Goal: Task Accomplishment & Management: Manage account settings

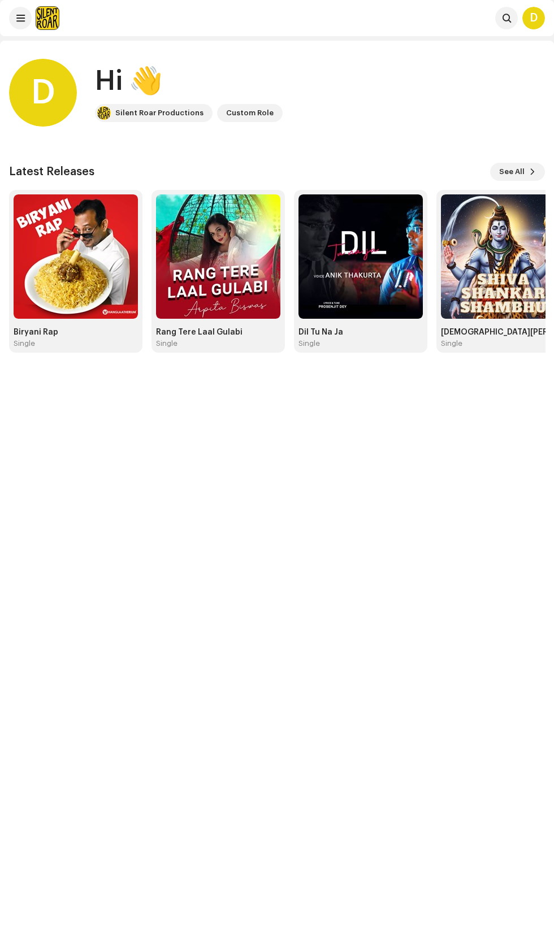
click at [327, 643] on div "D Hi 👋 Silent Roar Productions Custom Role Latest Releases See All Biryani Rap …" at bounding box center [277, 509] width 554 height 937
click at [20, 21] on span at bounding box center [20, 18] width 8 height 9
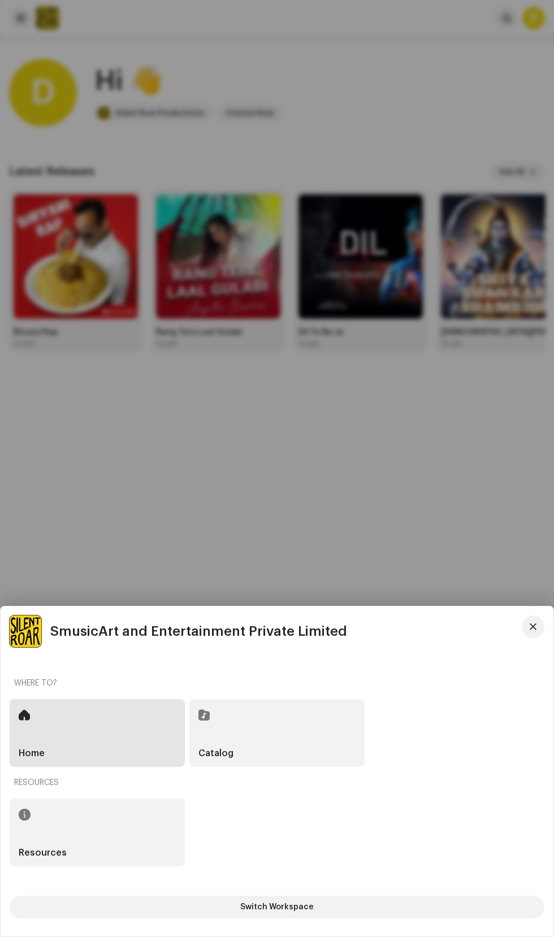
click at [463, 508] on div at bounding box center [277, 468] width 554 height 937
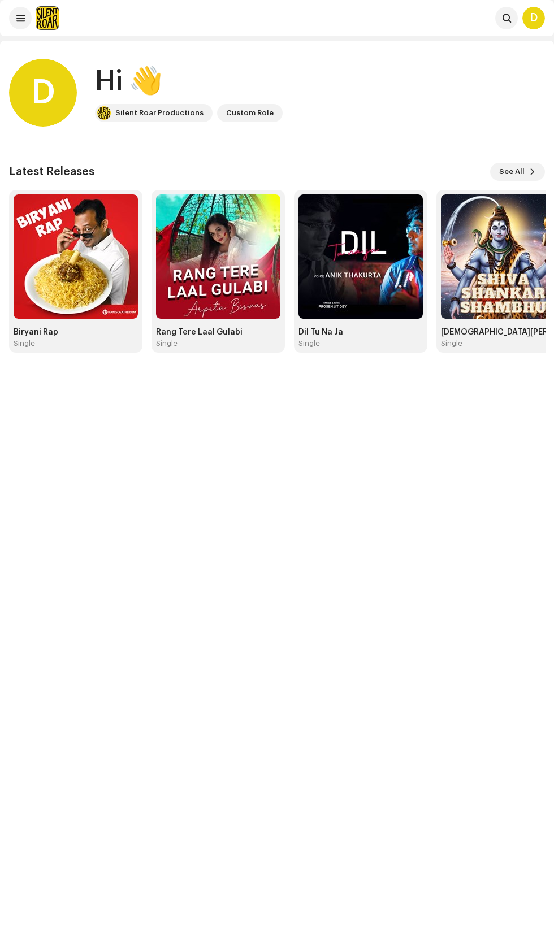
click at [519, 168] on span "See All" at bounding box center [511, 172] width 25 height 23
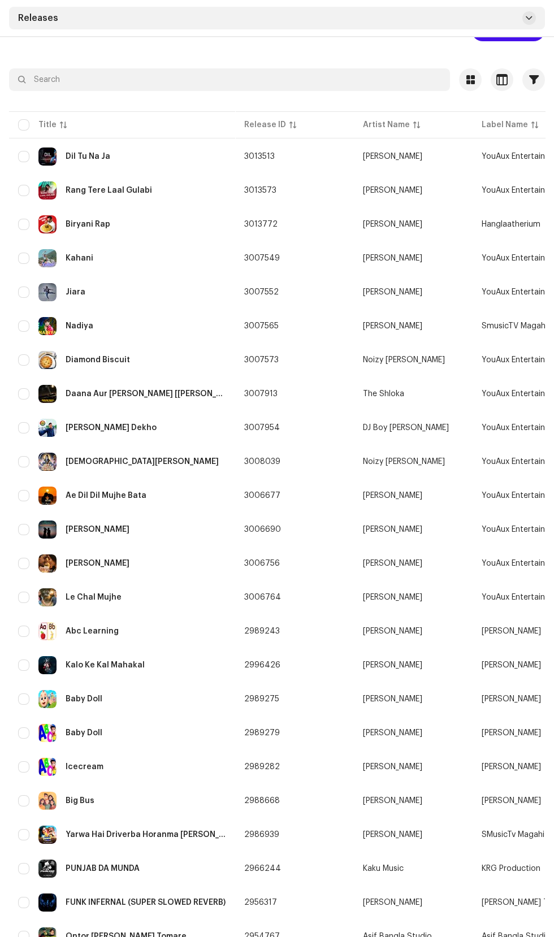
click at [93, 632] on div "Abc Learning" at bounding box center [92, 632] width 53 height 8
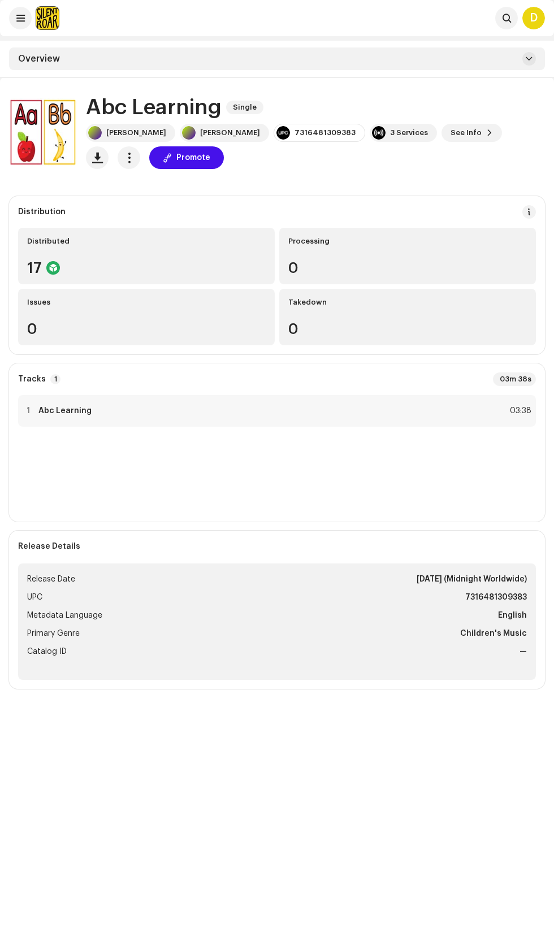
click at [58, 268] on div at bounding box center [53, 268] width 14 height 14
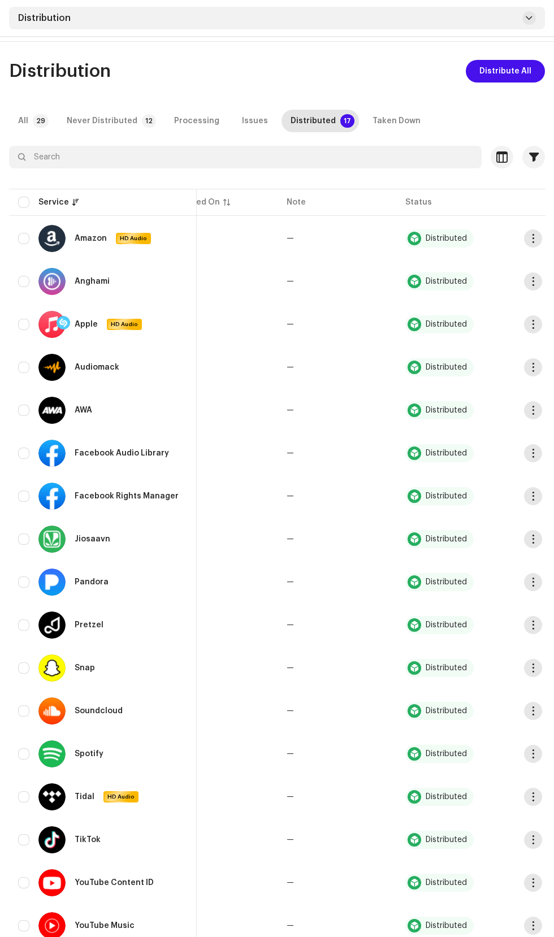
scroll to position [77, 0]
click at [355, 880] on span "—" at bounding box center [337, 883] width 101 height 8
click at [97, 884] on div "YouTube Content ID" at bounding box center [114, 883] width 79 height 8
click at [529, 883] on span "button" at bounding box center [533, 883] width 8 height 9
click at [24, 883] on input "checkbox" at bounding box center [23, 883] width 11 height 11
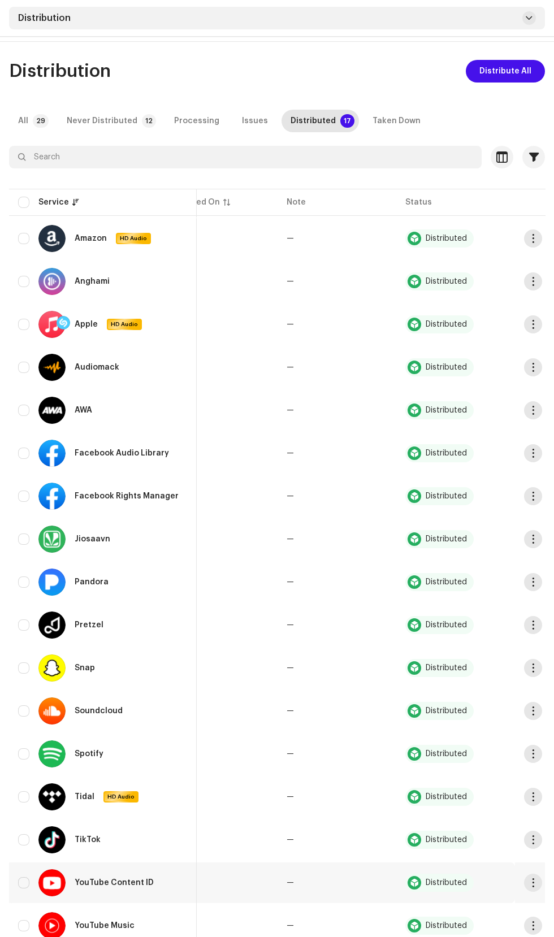
checkbox input "true"
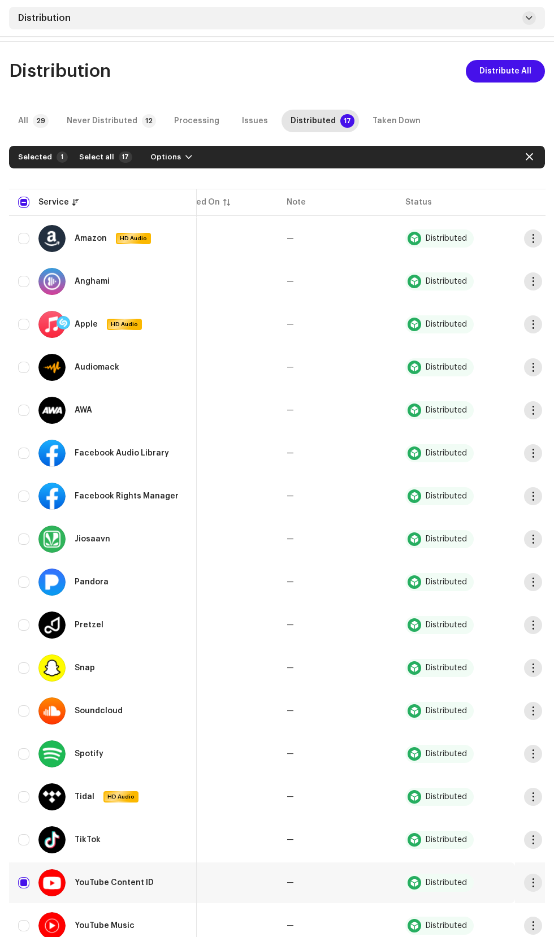
scroll to position [0, 0]
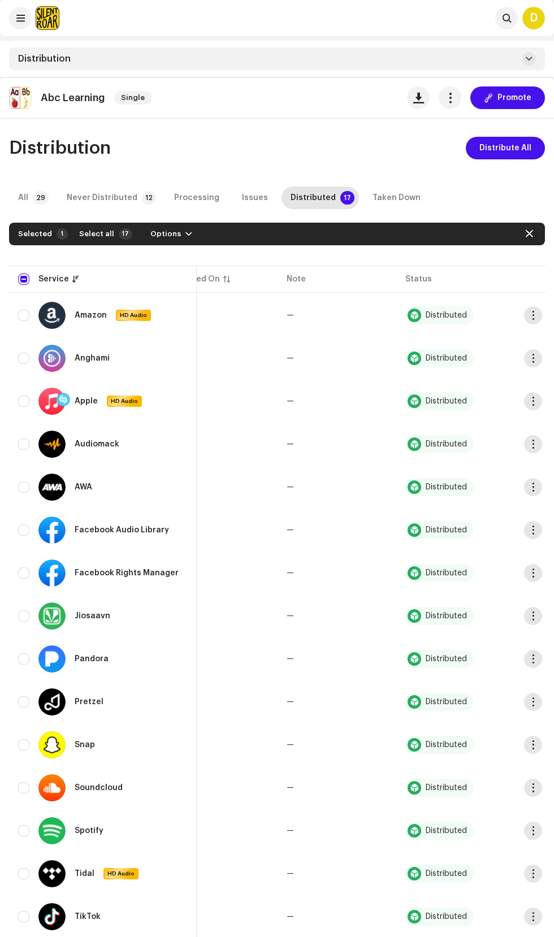
click at [22, 195] on div "All" at bounding box center [23, 198] width 10 height 23
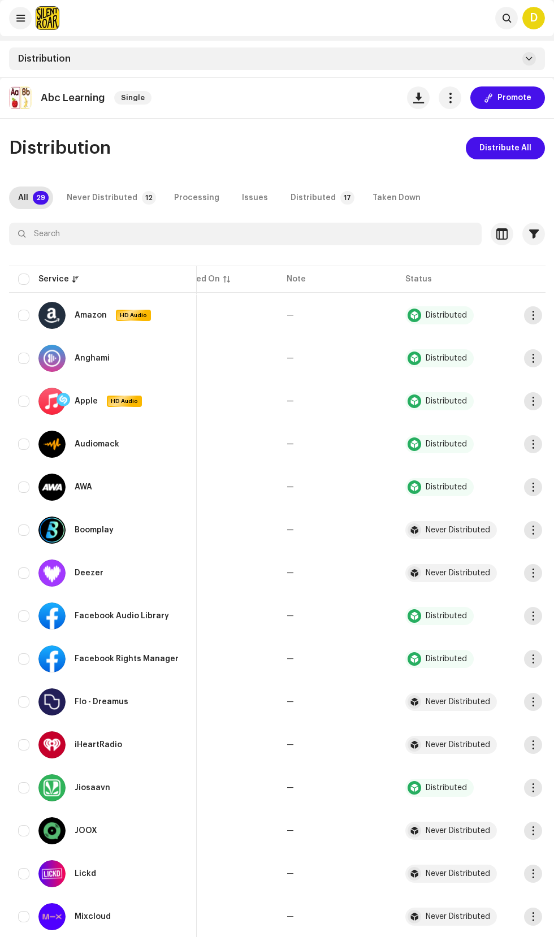
click at [97, 197] on div "Never Distributed" at bounding box center [102, 198] width 71 height 23
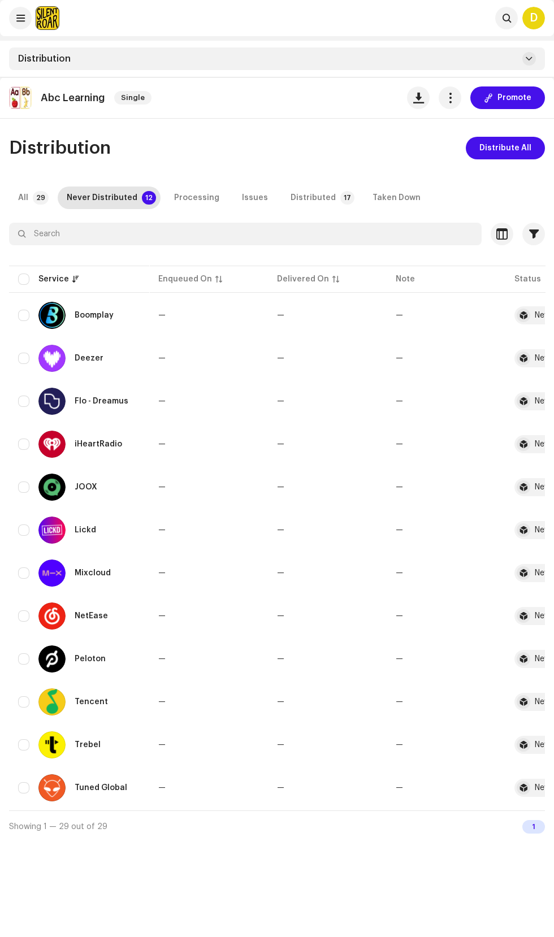
click at [20, 18] on span at bounding box center [20, 18] width 8 height 9
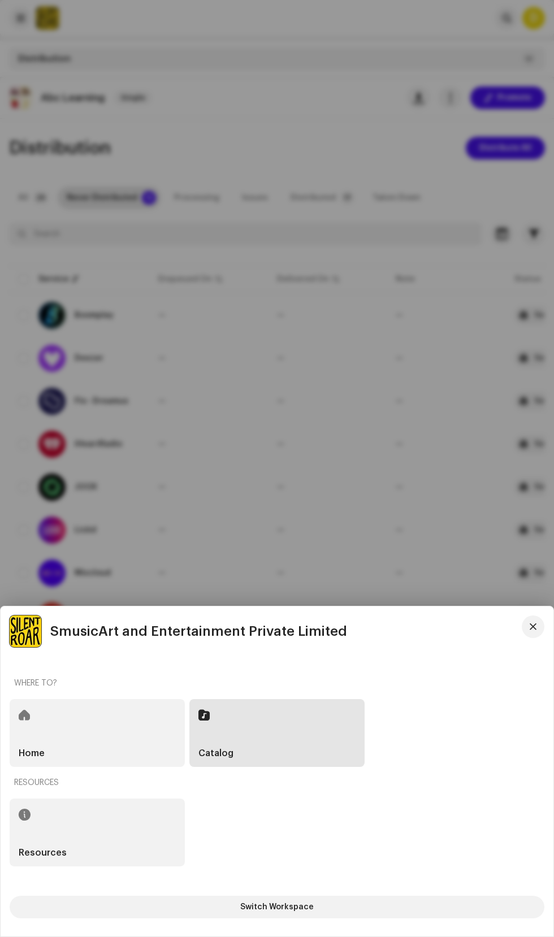
click at [55, 726] on div "Home" at bounding box center [97, 733] width 175 height 68
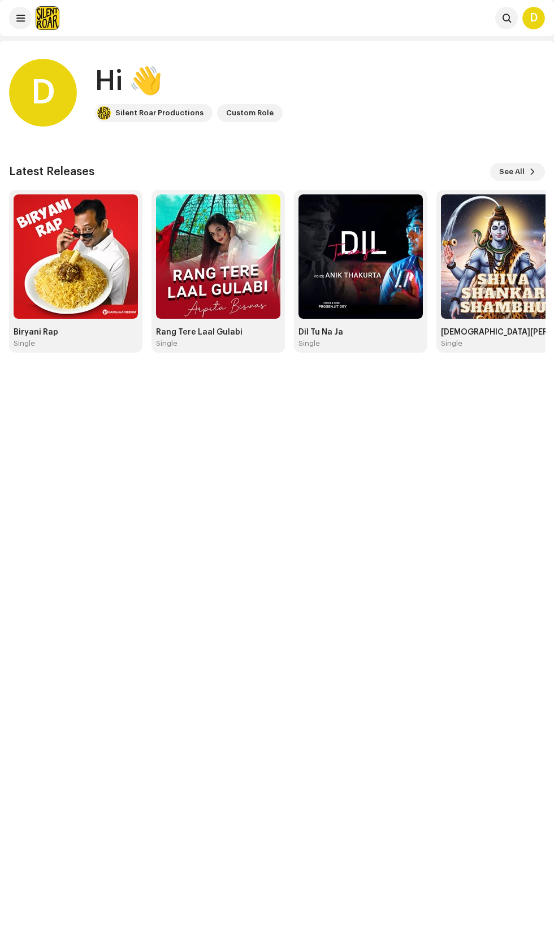
click at [533, 172] on span at bounding box center [532, 171] width 7 height 9
